Goal: Check status

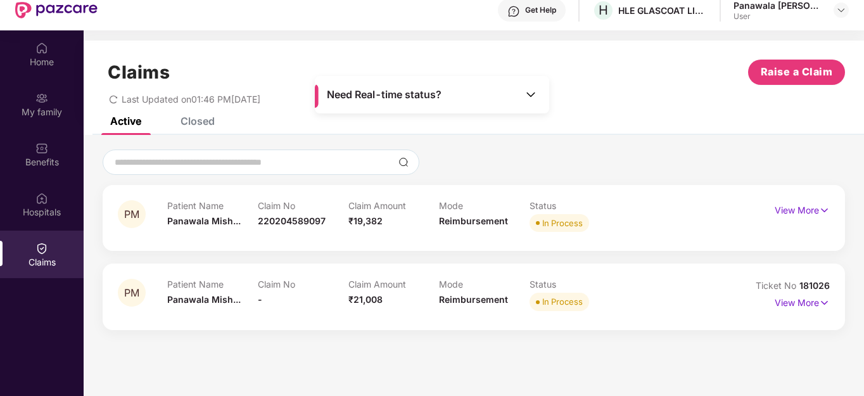
scroll to position [63, 0]
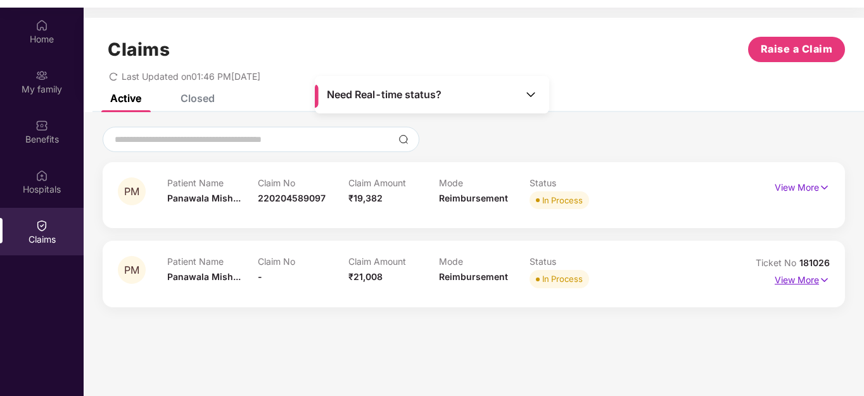
click at [822, 279] on img at bounding box center [824, 280] width 11 height 14
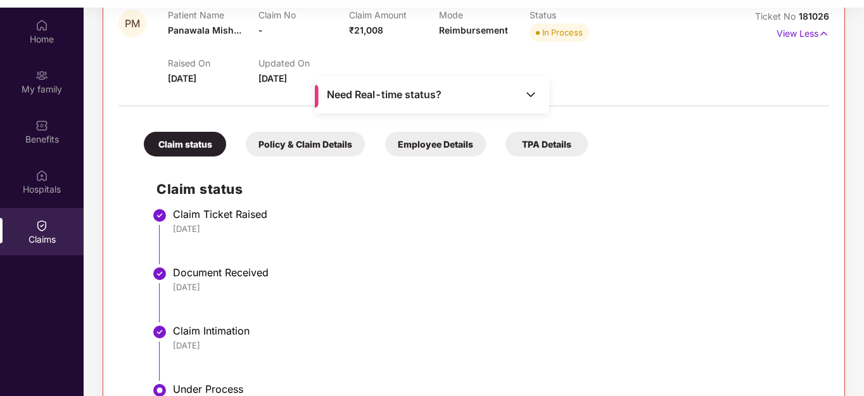
scroll to position [78, 0]
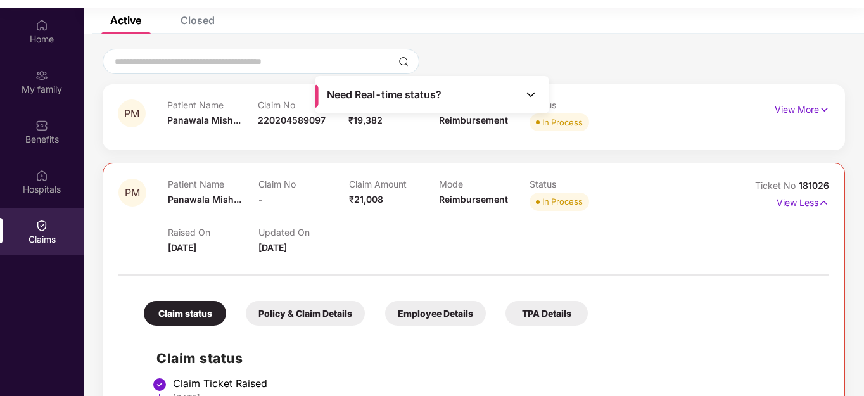
click at [818, 201] on img at bounding box center [823, 203] width 11 height 14
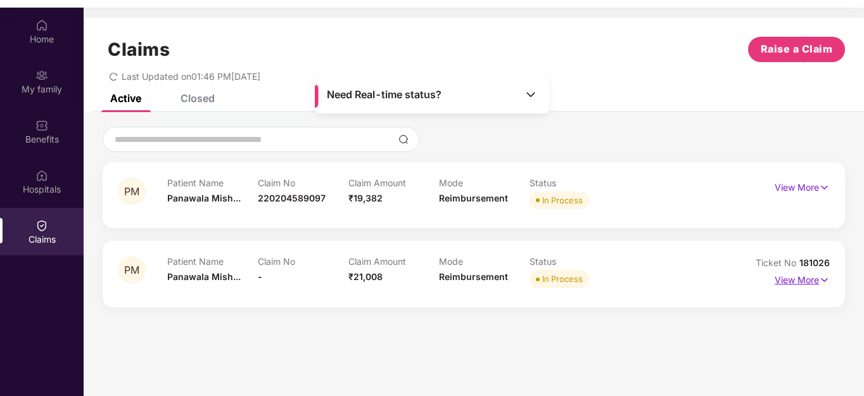
scroll to position [0, 0]
click at [824, 186] on img at bounding box center [824, 188] width 11 height 14
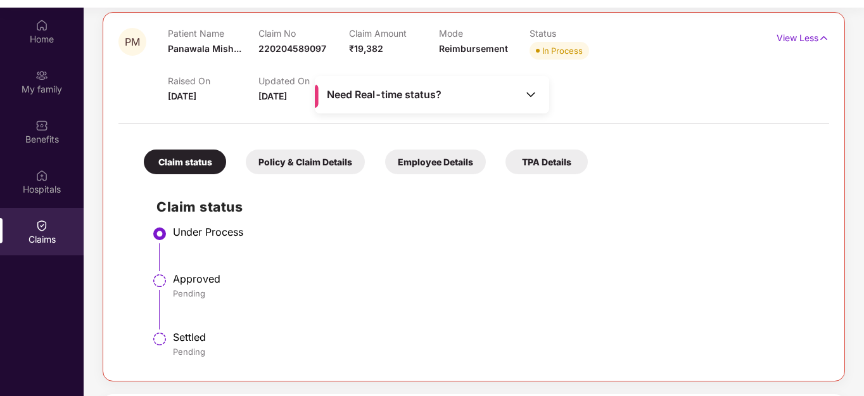
scroll to position [93, 0]
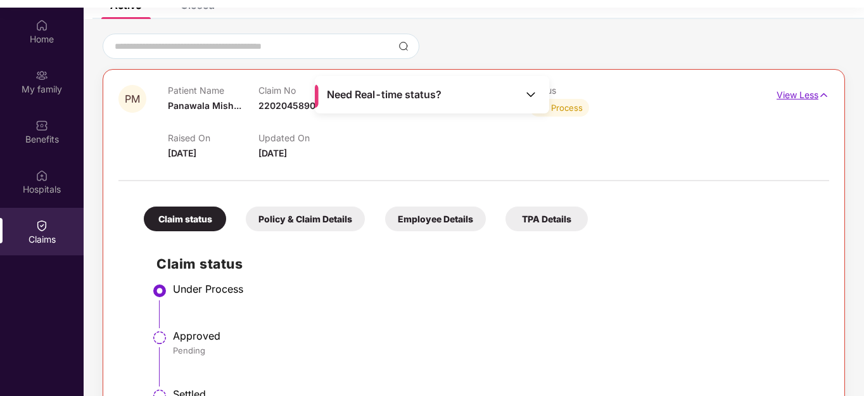
click at [827, 94] on img at bounding box center [823, 95] width 11 height 14
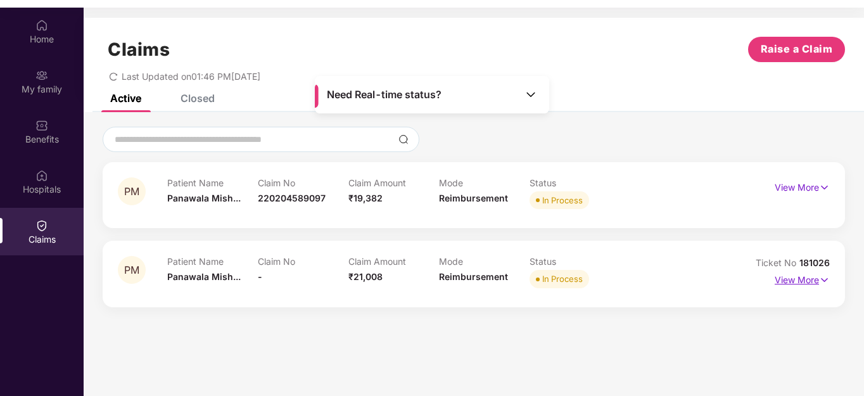
click at [827, 276] on img at bounding box center [824, 280] width 11 height 14
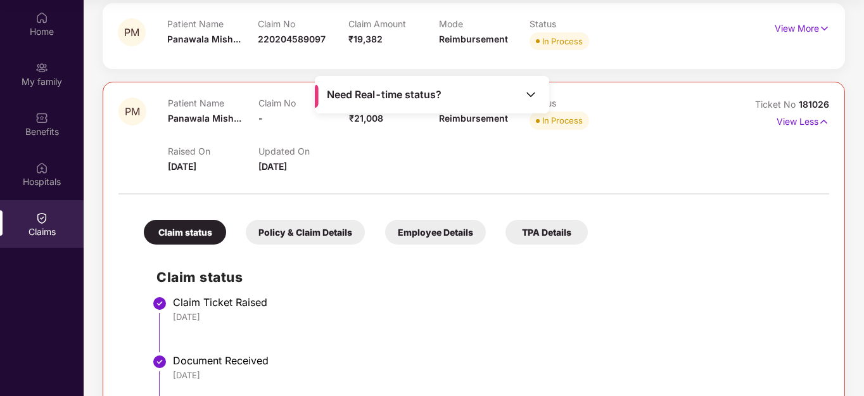
scroll to position [141, 0]
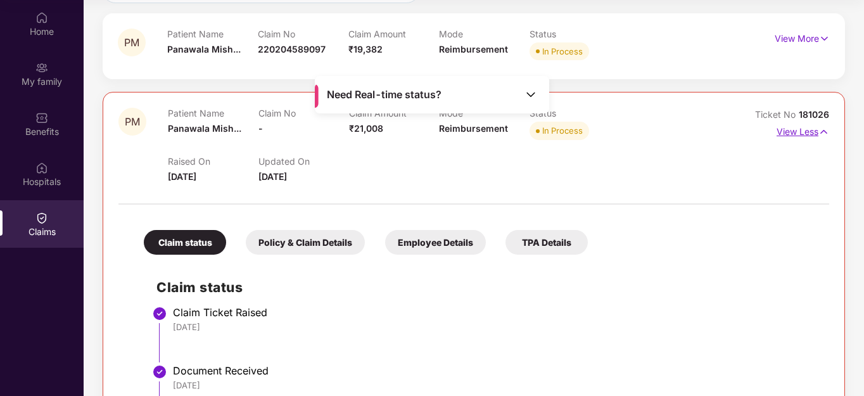
click at [821, 131] on img at bounding box center [823, 132] width 11 height 14
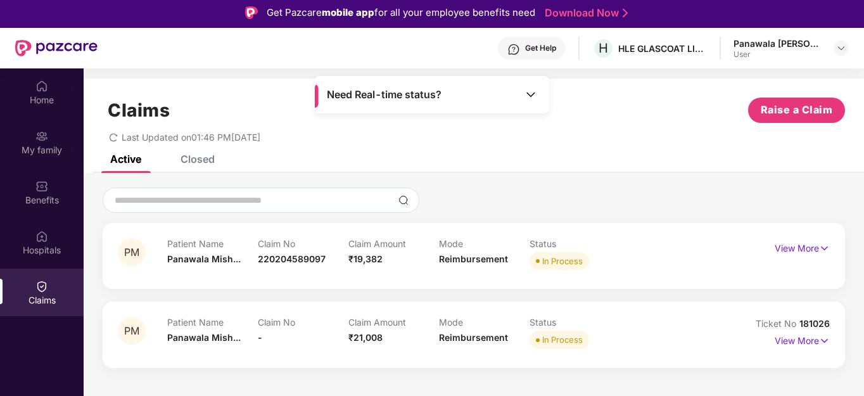
scroll to position [0, 0]
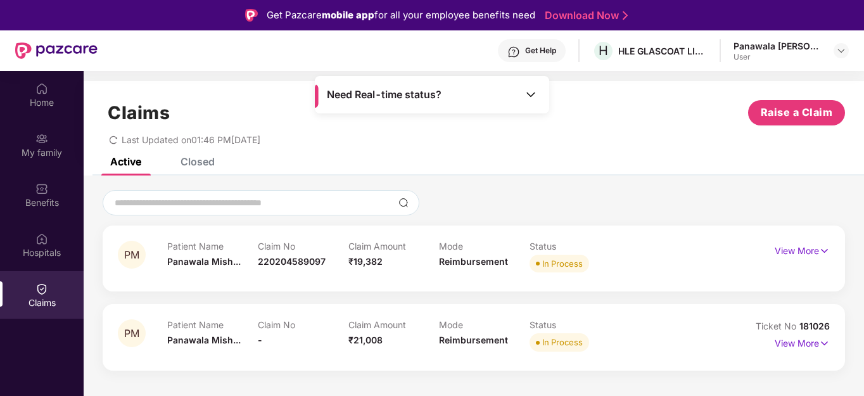
click at [529, 95] on img at bounding box center [531, 94] width 13 height 13
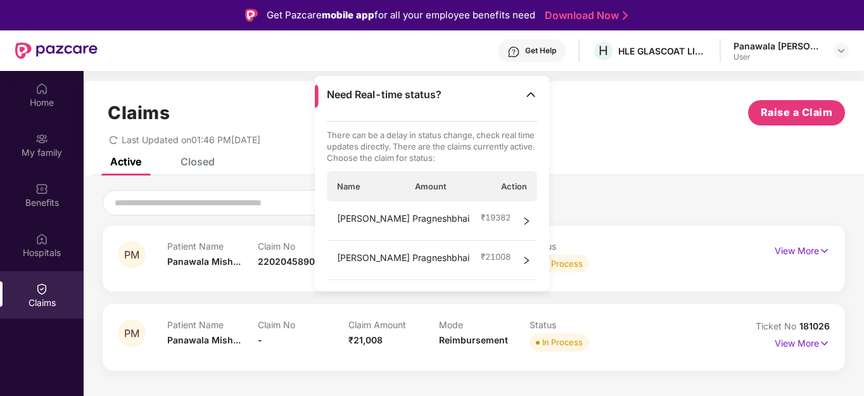
click at [525, 262] on icon "right" at bounding box center [526, 260] width 9 height 9
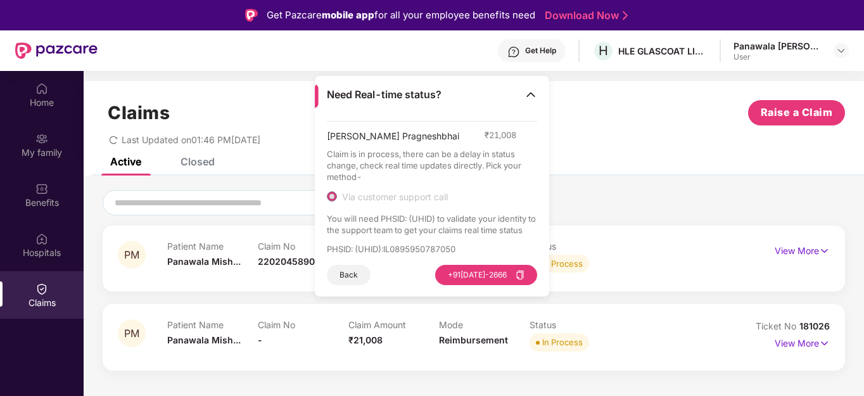
click at [530, 92] on img at bounding box center [531, 94] width 13 height 13
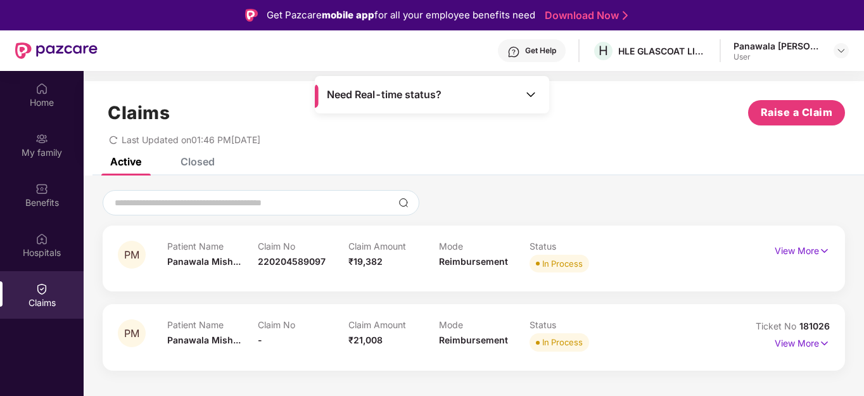
click at [533, 91] on img at bounding box center [531, 94] width 13 height 13
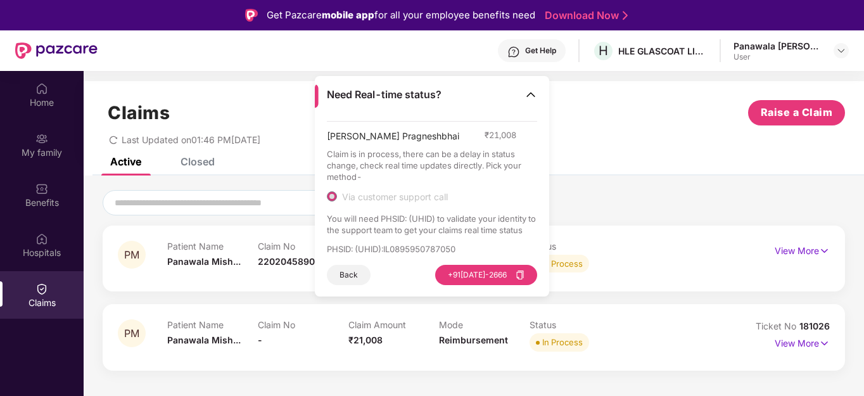
click at [529, 91] on img at bounding box center [531, 94] width 13 height 13
